Goal: Transaction & Acquisition: Purchase product/service

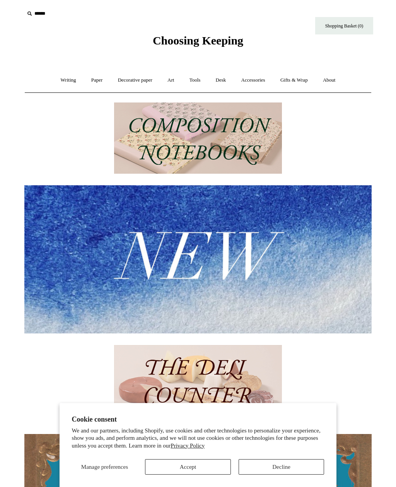
click at [71, 80] on link "Writing +" at bounding box center [68, 80] width 29 height 21
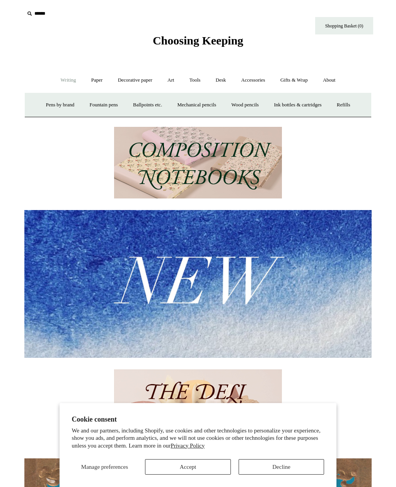
click at [62, 105] on link "Pens by brand +" at bounding box center [60, 105] width 43 height 21
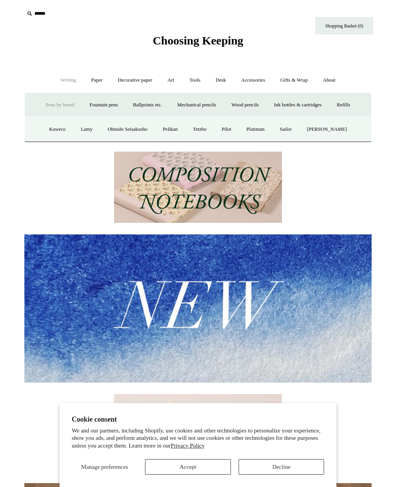
click at [57, 129] on link "Kaweco" at bounding box center [57, 129] width 31 height 21
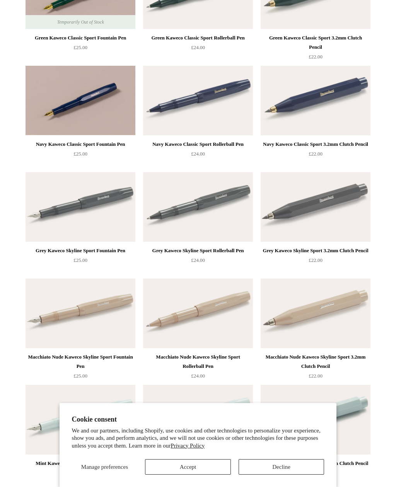
scroll to position [355, 0]
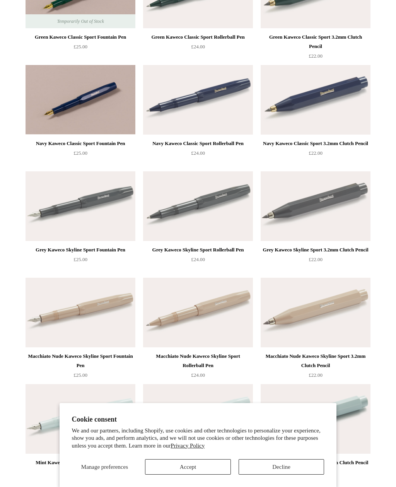
click at [211, 98] on img at bounding box center [198, 100] width 110 height 70
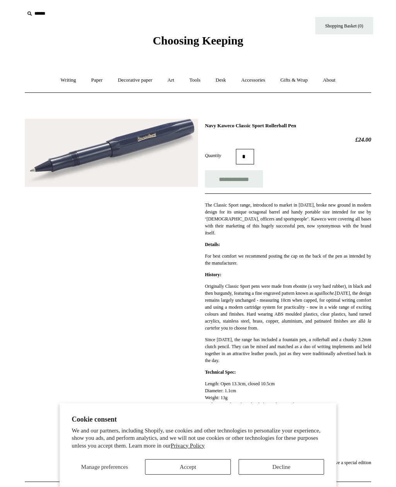
click at [242, 180] on input "**********" at bounding box center [234, 178] width 58 height 17
type input "**********"
click at [292, 81] on link "Gifts & Wrap +" at bounding box center [294, 80] width 41 height 21
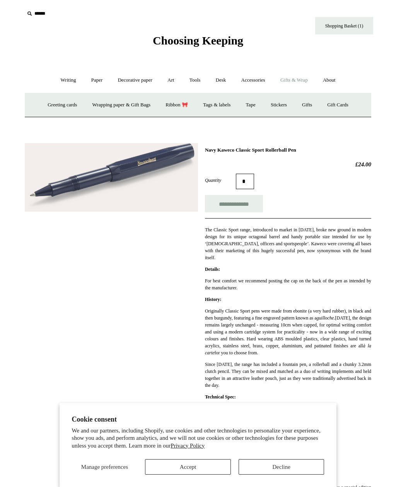
click at [142, 104] on link "Wrapping paper & Gift Bags" at bounding box center [121, 105] width 72 height 21
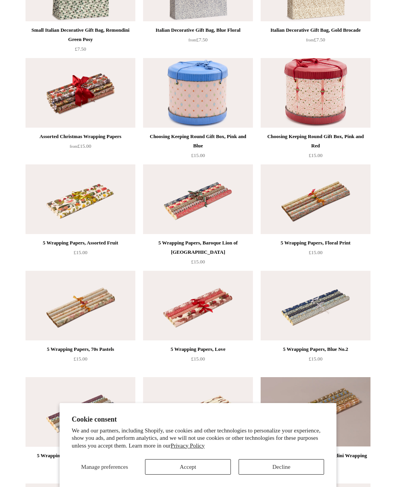
scroll to position [252, 0]
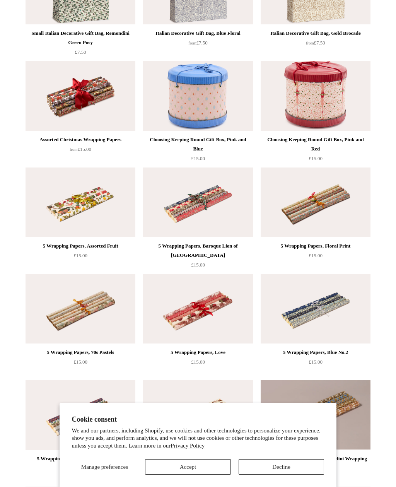
click at [312, 84] on img at bounding box center [316, 96] width 110 height 70
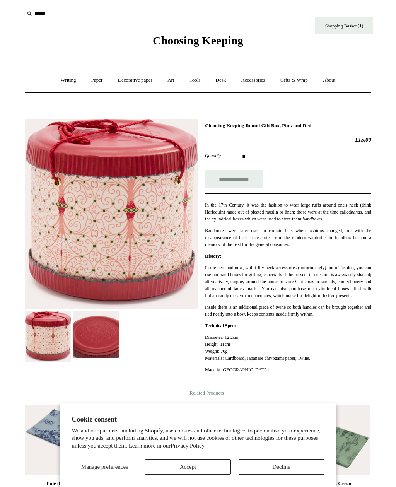
click at [95, 346] on img at bounding box center [96, 334] width 46 height 46
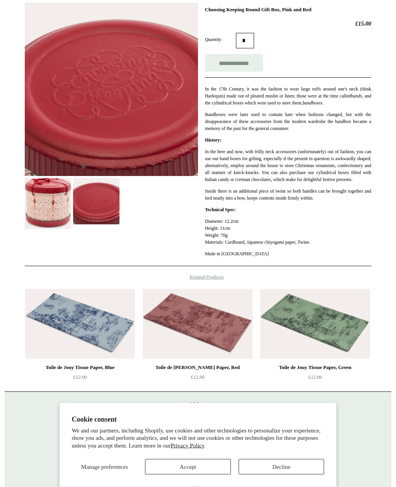
scroll to position [131, 0]
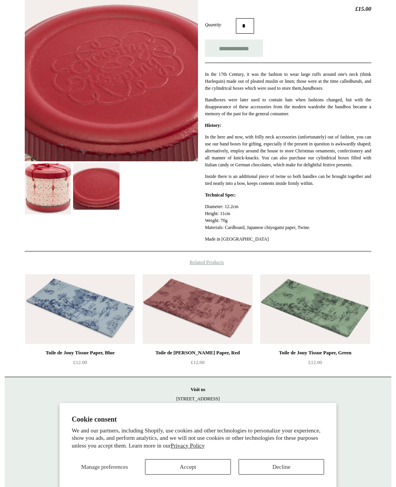
click at [56, 191] on img at bounding box center [48, 188] width 46 height 51
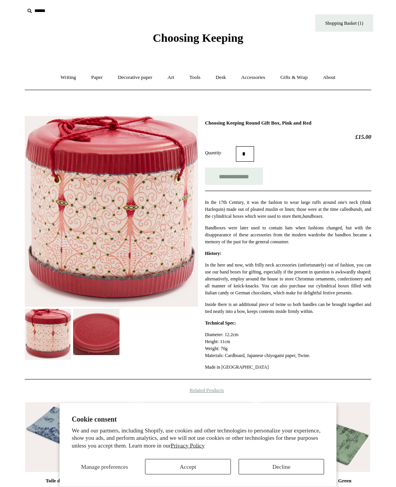
scroll to position [0, 0]
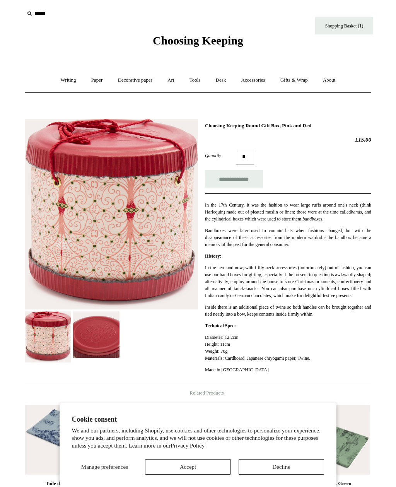
click at [197, 82] on link "Tools +" at bounding box center [195, 80] width 25 height 21
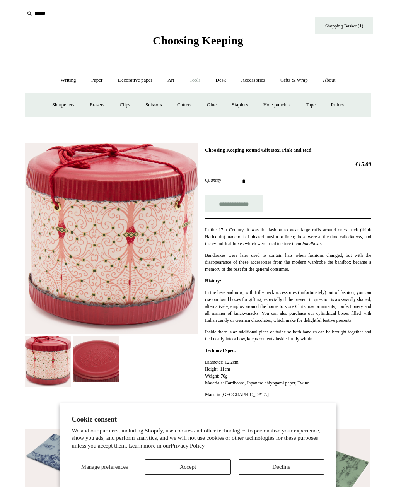
click at [193, 79] on link "Tools -" at bounding box center [195, 80] width 25 height 21
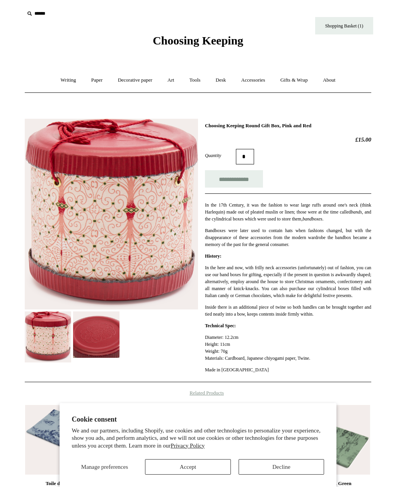
click at [202, 79] on link "Tools +" at bounding box center [195, 80] width 25 height 21
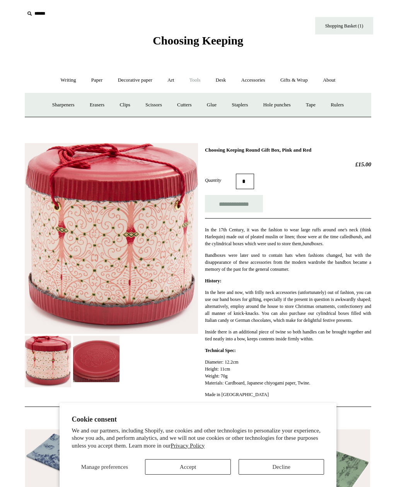
click at [192, 82] on link "Tools -" at bounding box center [195, 80] width 25 height 21
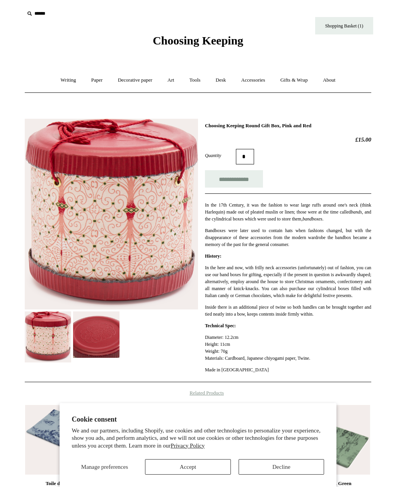
click at [199, 79] on link "Tools +" at bounding box center [195, 80] width 25 height 21
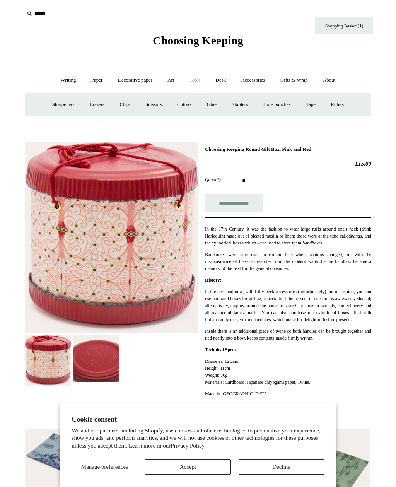
click at [197, 86] on link "Tools -" at bounding box center [195, 80] width 25 height 21
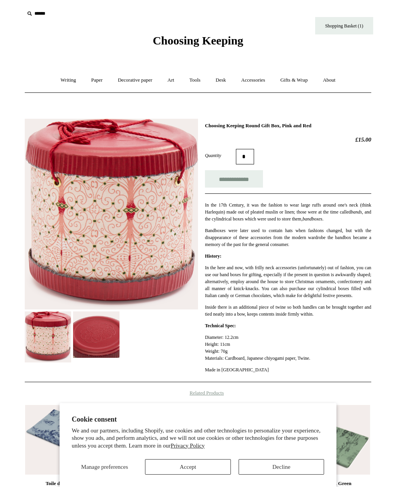
click at [196, 87] on link "Tools +" at bounding box center [195, 80] width 25 height 21
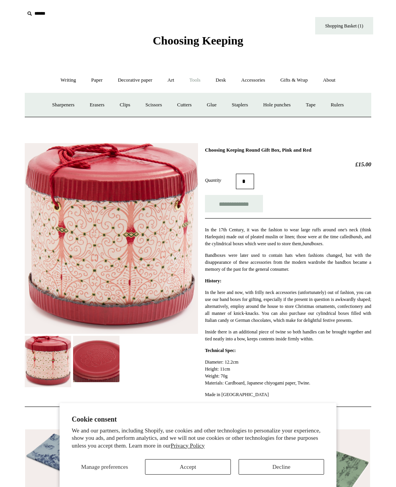
click at [196, 84] on link "Tools -" at bounding box center [195, 80] width 25 height 21
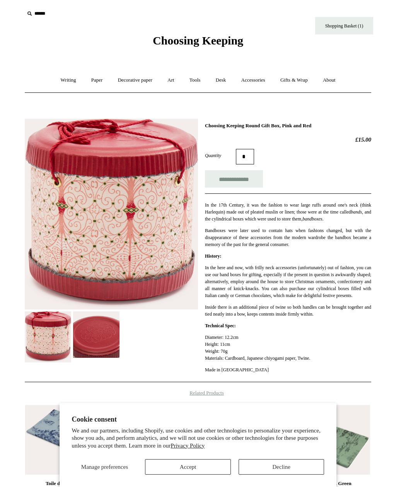
click at [199, 79] on link "Tools +" at bounding box center [195, 80] width 25 height 21
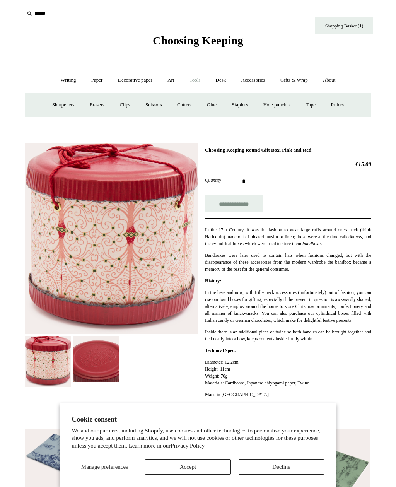
click at [343, 101] on link "Rulers" at bounding box center [337, 105] width 27 height 21
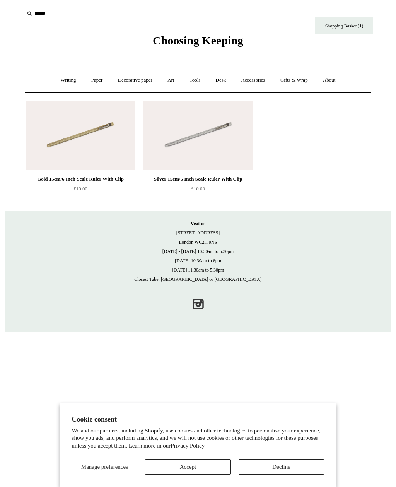
click at [181, 155] on img at bounding box center [198, 136] width 110 height 70
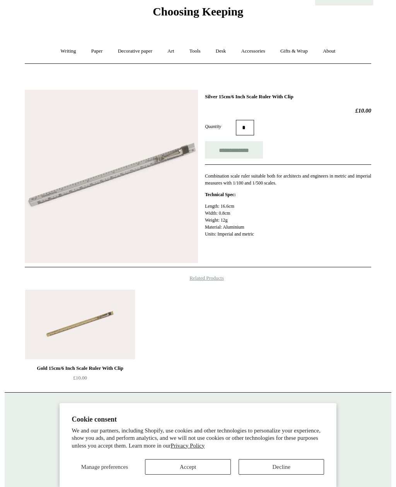
scroll to position [29, 0]
click at [121, 197] on img at bounding box center [111, 176] width 173 height 173
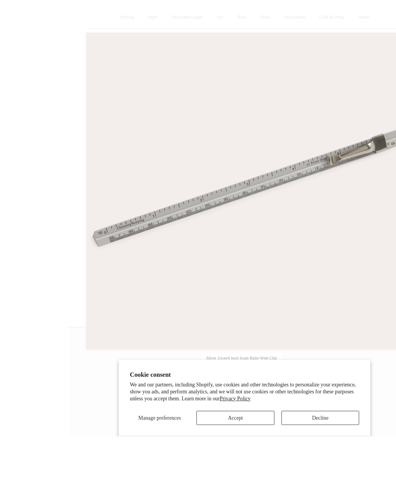
scroll to position [30, 0]
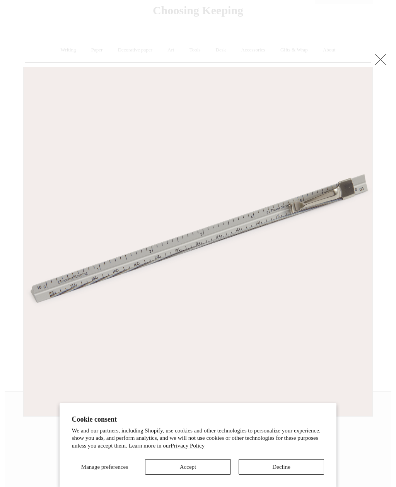
click at [375, 61] on link at bounding box center [380, 58] width 15 height 15
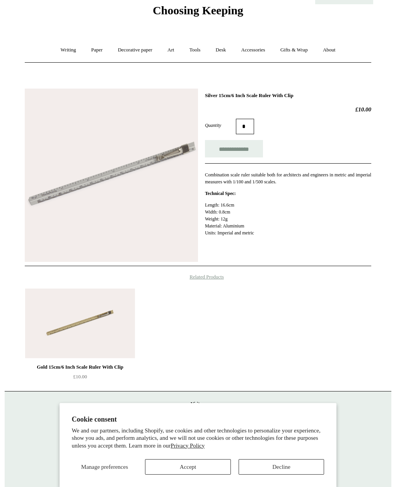
click at [226, 152] on input "**********" at bounding box center [234, 148] width 58 height 17
click at [195, 50] on link "Tools +" at bounding box center [195, 50] width 25 height 21
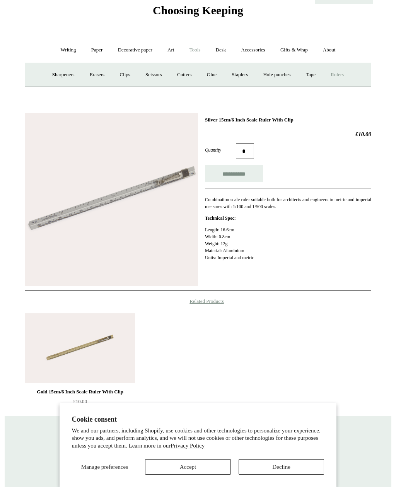
type input "**********"
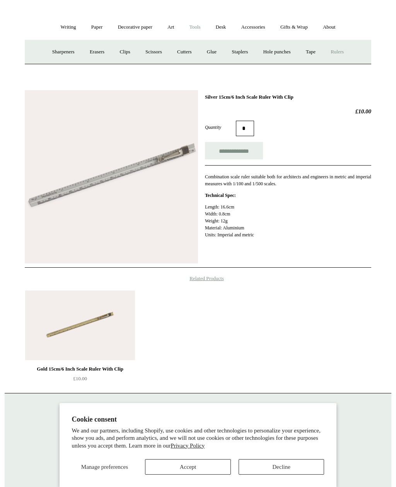
scroll to position [55, 0]
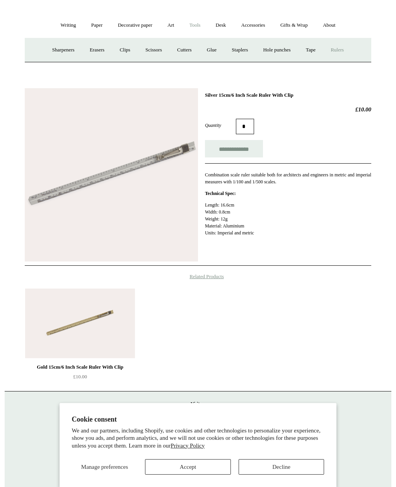
click at [119, 51] on link "Clips +" at bounding box center [125, 50] width 24 height 21
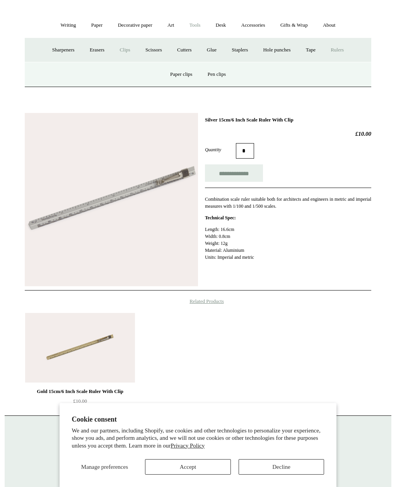
click at [122, 50] on link "Clips -" at bounding box center [125, 50] width 24 height 21
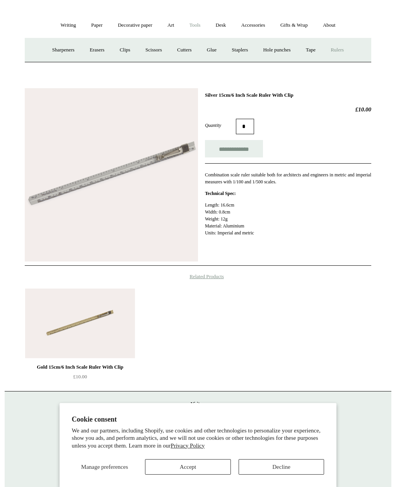
click at [123, 48] on link "Clips +" at bounding box center [125, 50] width 24 height 21
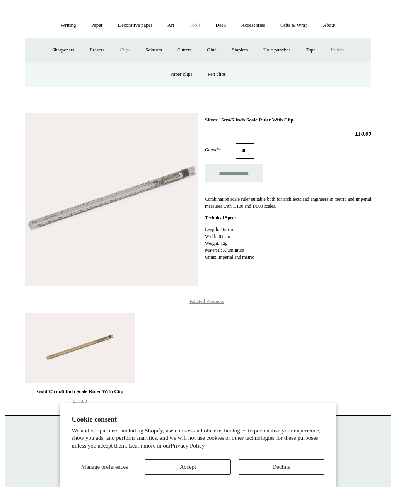
click at [222, 79] on link "Pen clips" at bounding box center [217, 74] width 32 height 21
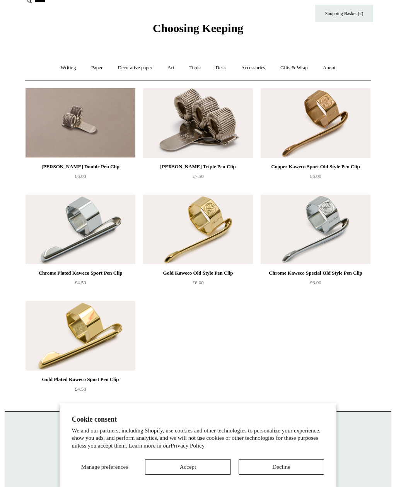
scroll to position [11, 0]
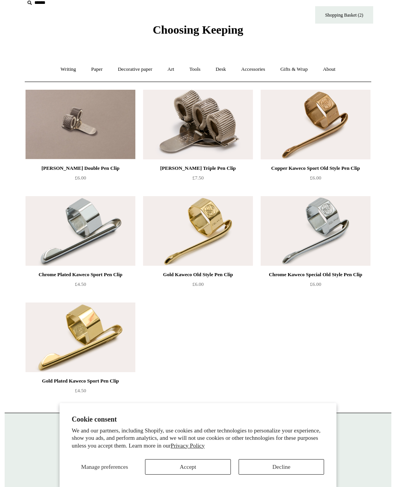
click at [255, 71] on link "Accessories +" at bounding box center [253, 69] width 38 height 21
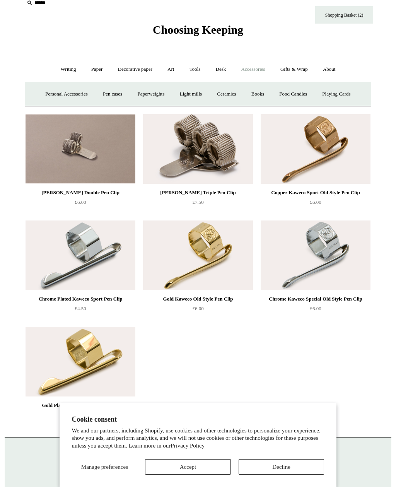
click at [109, 93] on link "Pen cases" at bounding box center [112, 94] width 33 height 21
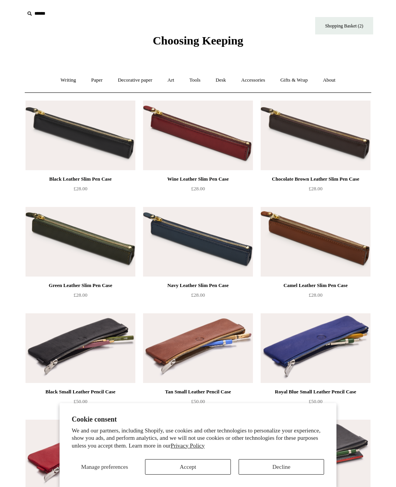
click at [172, 81] on link "Art +" at bounding box center [171, 80] width 21 height 21
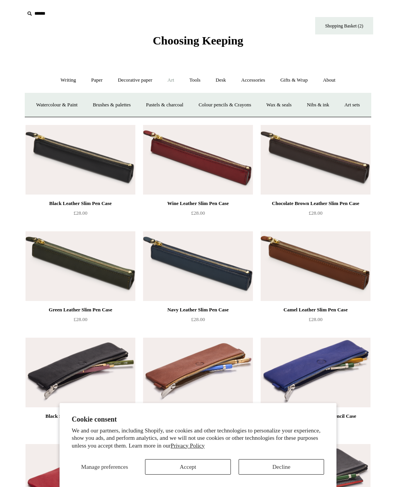
click at [140, 82] on link "Decorative paper +" at bounding box center [135, 80] width 48 height 21
click at [71, 105] on link "All" at bounding box center [80, 105] width 21 height 21
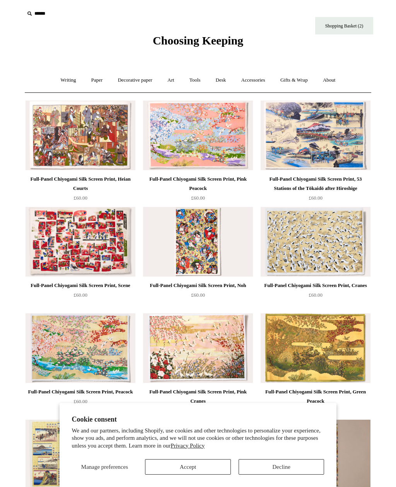
click at [64, 80] on link "Writing +" at bounding box center [68, 80] width 29 height 21
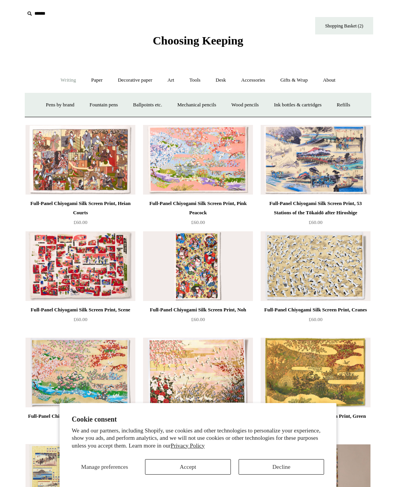
click at [350, 103] on link "Refills +" at bounding box center [343, 105] width 27 height 21
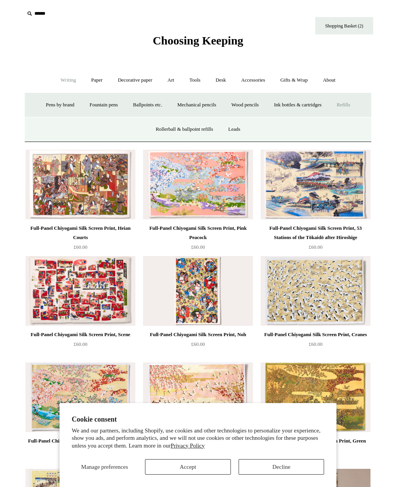
click at [202, 126] on link "Rollerball & ballpoint refills" at bounding box center [184, 129] width 71 height 21
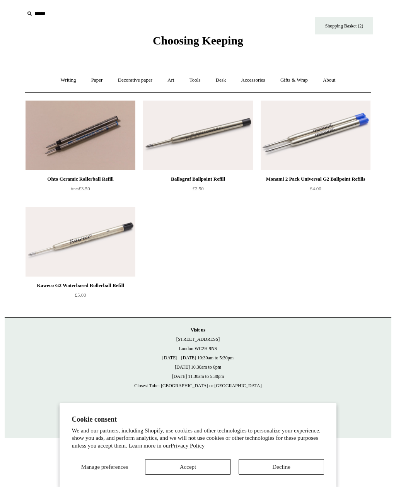
click at [214, 125] on img at bounding box center [198, 136] width 110 height 70
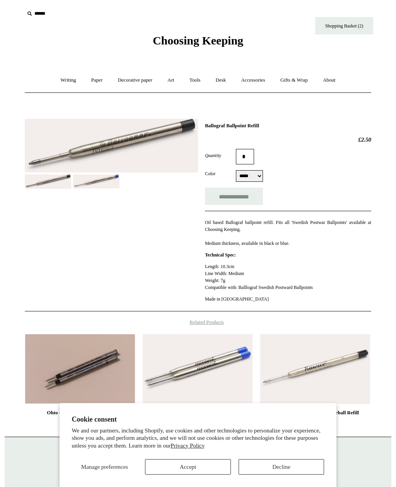
click at [55, 177] on img at bounding box center [48, 181] width 46 height 14
click at [253, 177] on select "***** ****" at bounding box center [249, 176] width 27 height 12
click at [97, 79] on link "Paper +" at bounding box center [97, 80] width 26 height 21
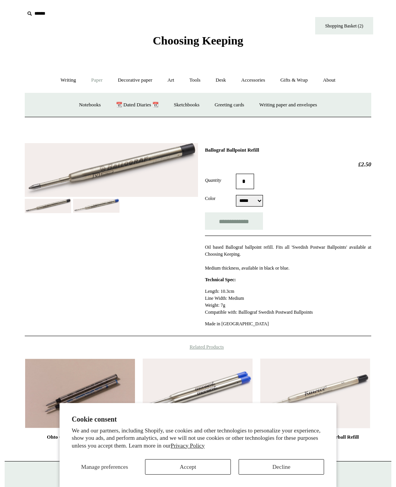
click at [86, 104] on link "Notebooks +" at bounding box center [90, 105] width 36 height 21
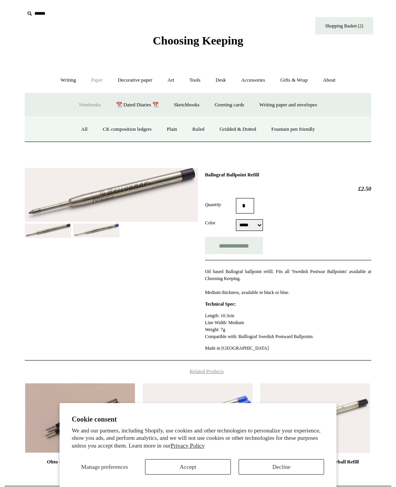
click at [77, 123] on link "All" at bounding box center [84, 129] width 21 height 21
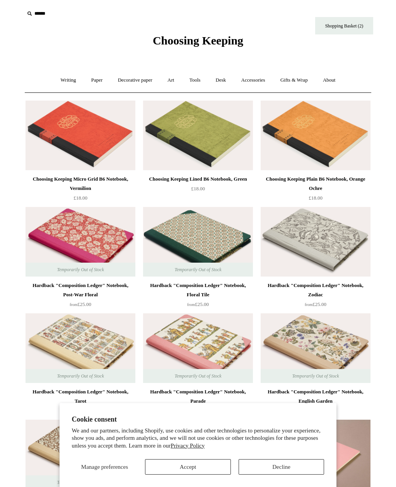
click at [224, 79] on link "Desk +" at bounding box center [221, 80] width 24 height 21
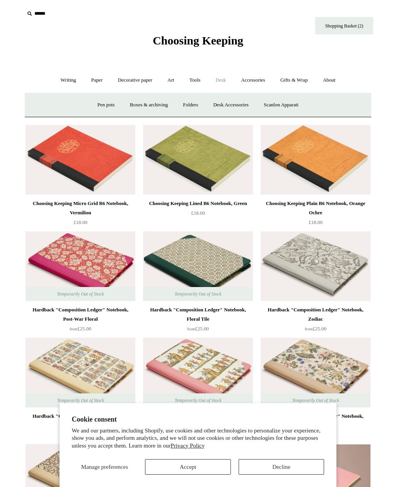
click at [152, 100] on link "Boxes & archiving" at bounding box center [149, 105] width 52 height 21
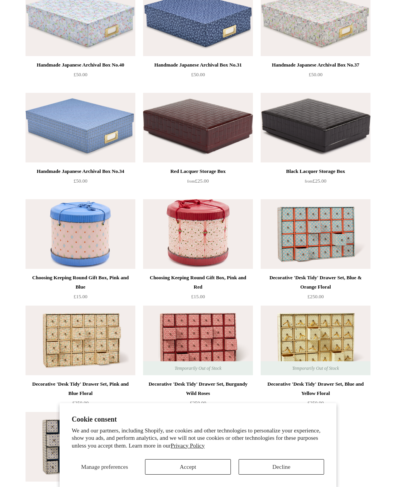
scroll to position [990, 0]
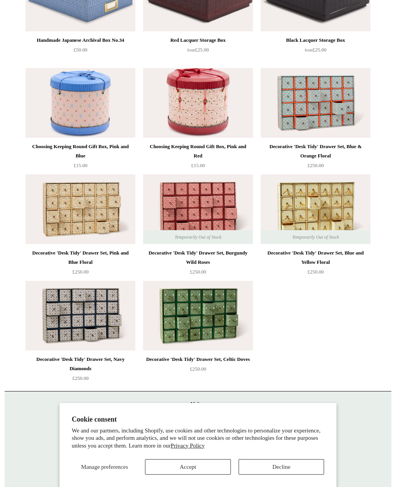
click at [183, 475] on button "Accept" at bounding box center [188, 466] width 86 height 15
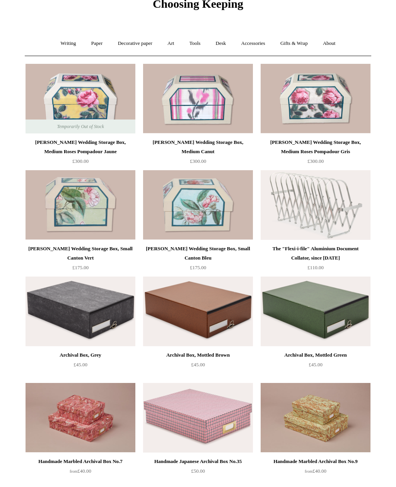
scroll to position [0, 0]
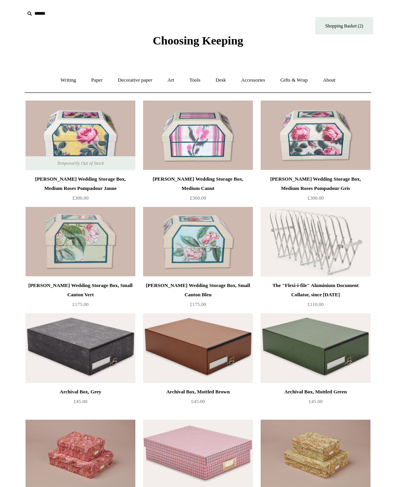
click at [198, 81] on link "Tools +" at bounding box center [195, 80] width 25 height 21
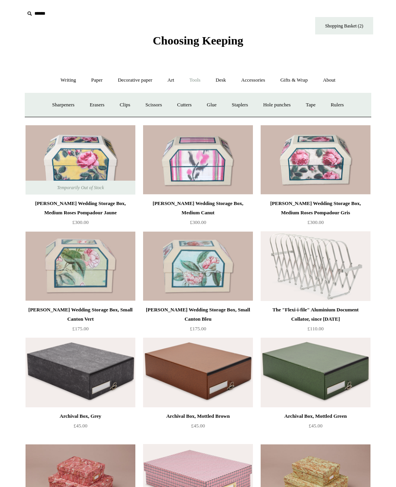
click at [172, 83] on link "Art +" at bounding box center [171, 80] width 21 height 21
click at [258, 82] on link "Accessories +" at bounding box center [253, 80] width 38 height 21
click at [60, 108] on link "Personal Accessories +" at bounding box center [66, 105] width 56 height 21
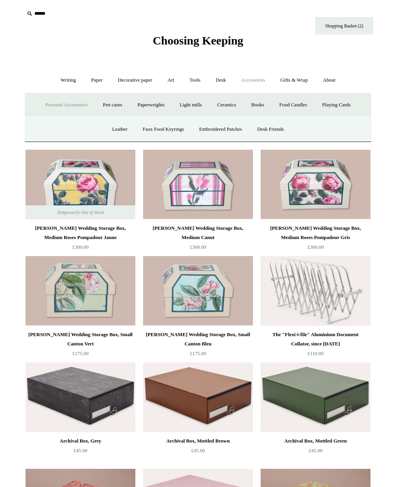
click at [302, 103] on link "Food Candles" at bounding box center [293, 105] width 42 height 21
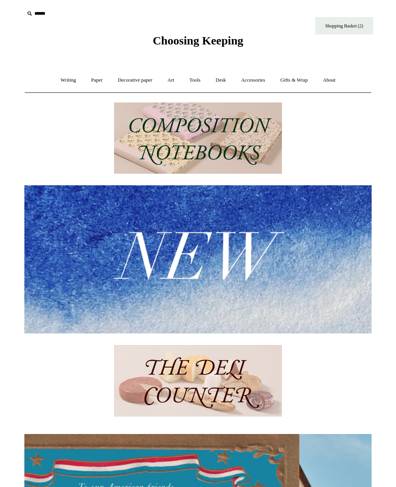
scroll to position [0, 5]
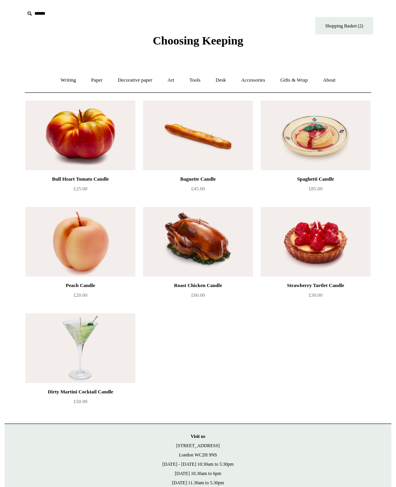
click at [355, 27] on link "Shopping Basket (2)" at bounding box center [344, 25] width 58 height 17
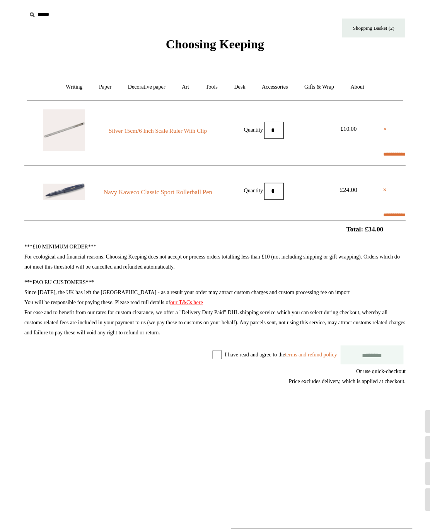
scroll to position [3, 0]
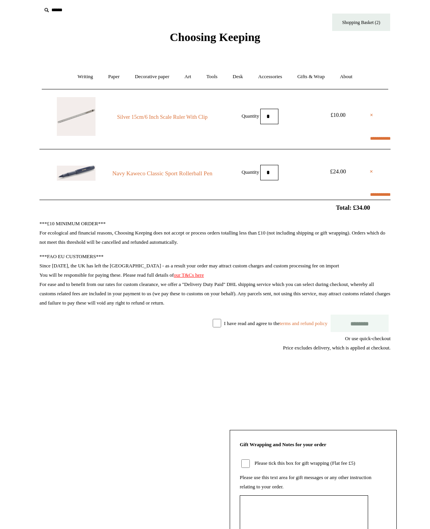
select select "**********"
type input "*******"
select select "*******"
click at [371, 113] on link "×" at bounding box center [371, 115] width 3 height 9
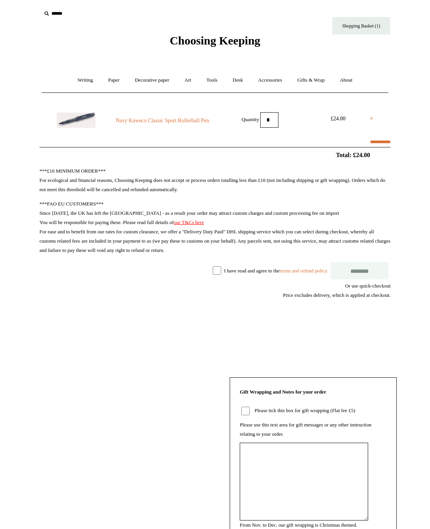
select select "**********"
type input "*******"
select select "*******"
click at [361, 270] on input "********" at bounding box center [360, 270] width 58 height 17
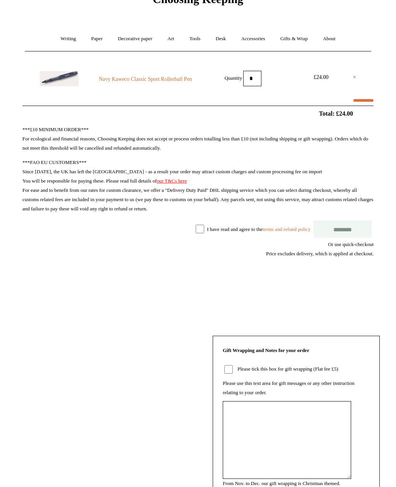
click at [68, 77] on img at bounding box center [59, 78] width 39 height 15
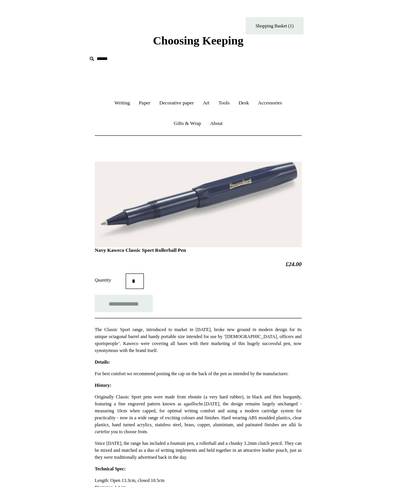
scroll to position [224, 0]
